Goal: Task Accomplishment & Management: Manage account settings

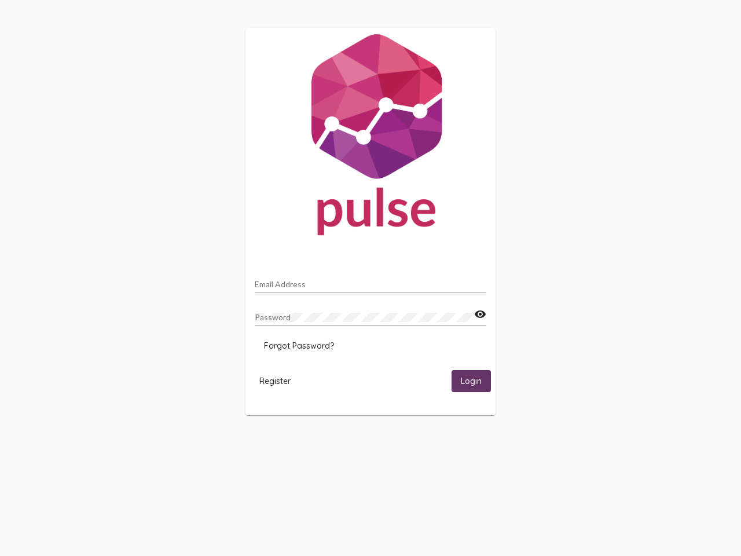
click at [371, 281] on input "Email Address" at bounding box center [371, 284] width 232 height 9
click at [480, 314] on mat-icon "visibility" at bounding box center [480, 315] width 12 height 14
click at [299, 346] on span "Forgot Password?" at bounding box center [299, 346] width 70 height 10
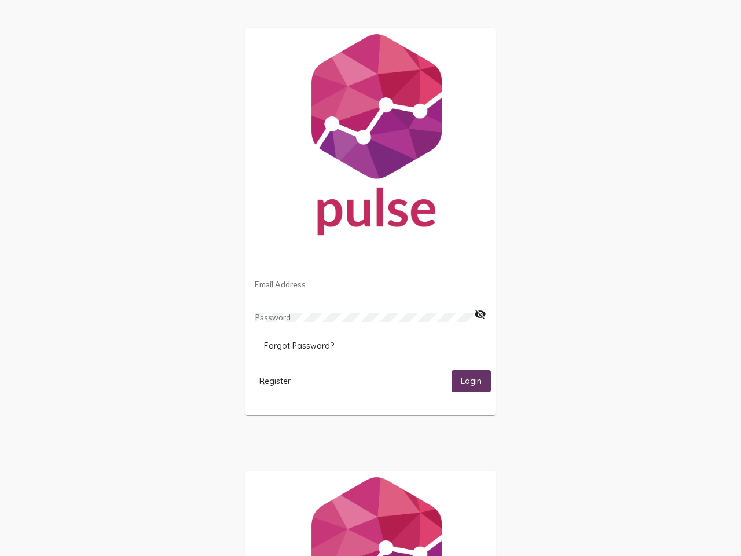
click at [275, 381] on html "Email Address Password visibility_off Forgot Password? Register Login" at bounding box center [370, 375] width 741 height 750
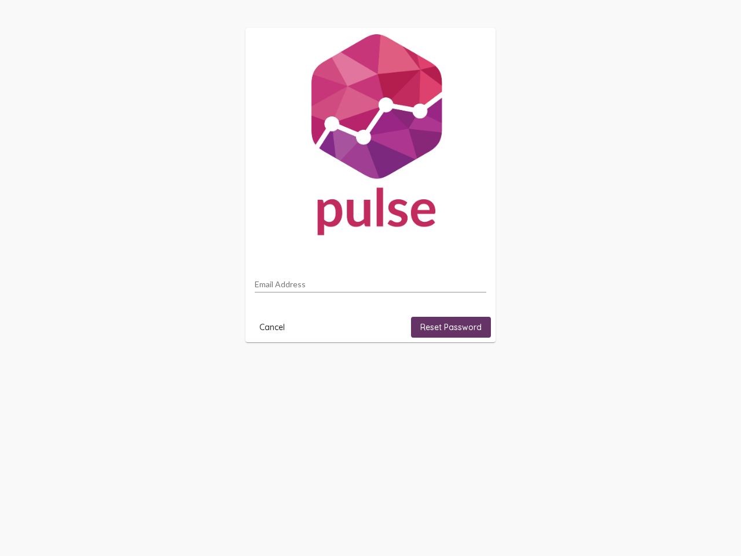
click at [471, 370] on html "Email Address Cancel Reset Password" at bounding box center [370, 185] width 741 height 370
